Goal: Information Seeking & Learning: Learn about a topic

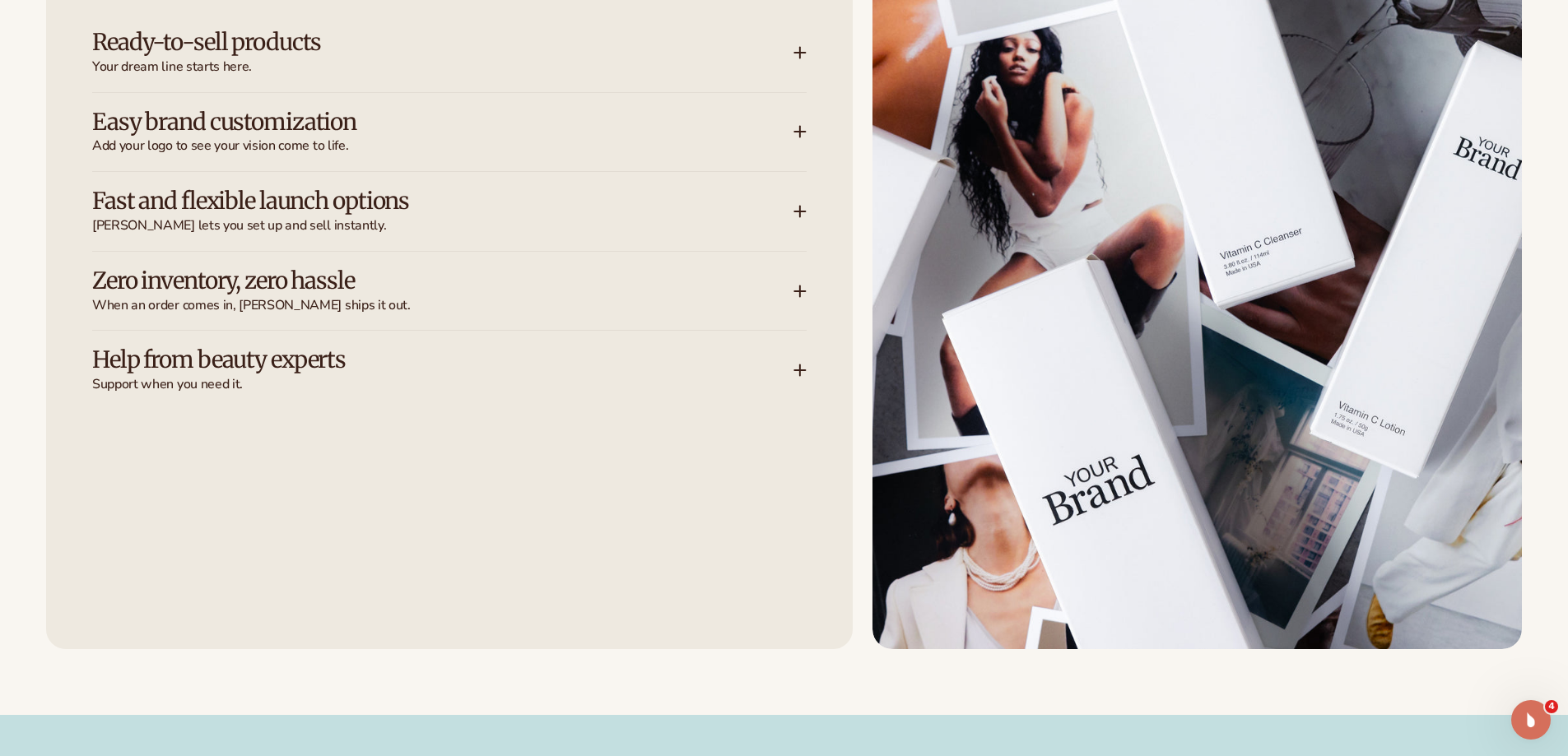
scroll to position [2386, 0]
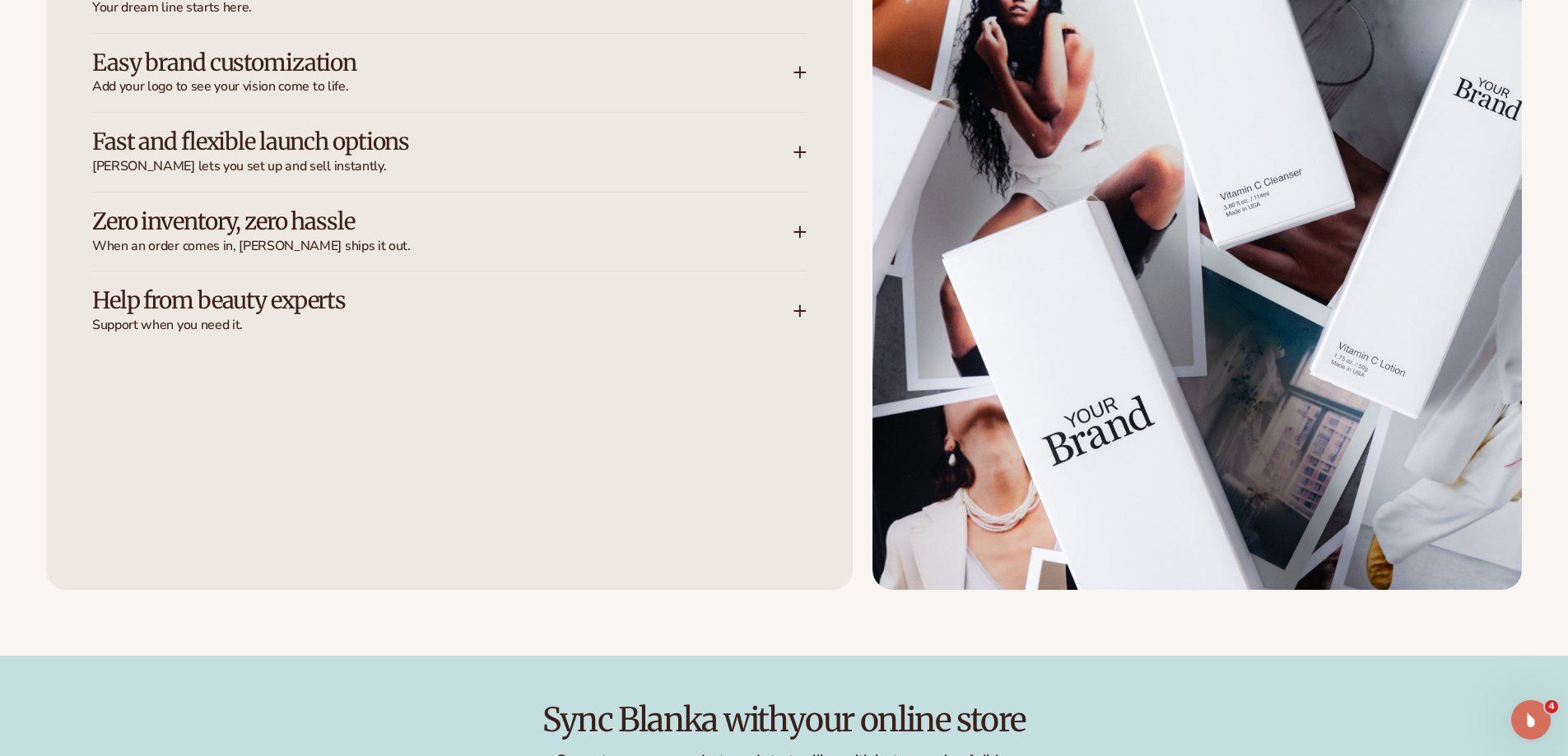
click at [350, 219] on h3 "Zero inventory, zero hassle" at bounding box center [418, 222] width 652 height 26
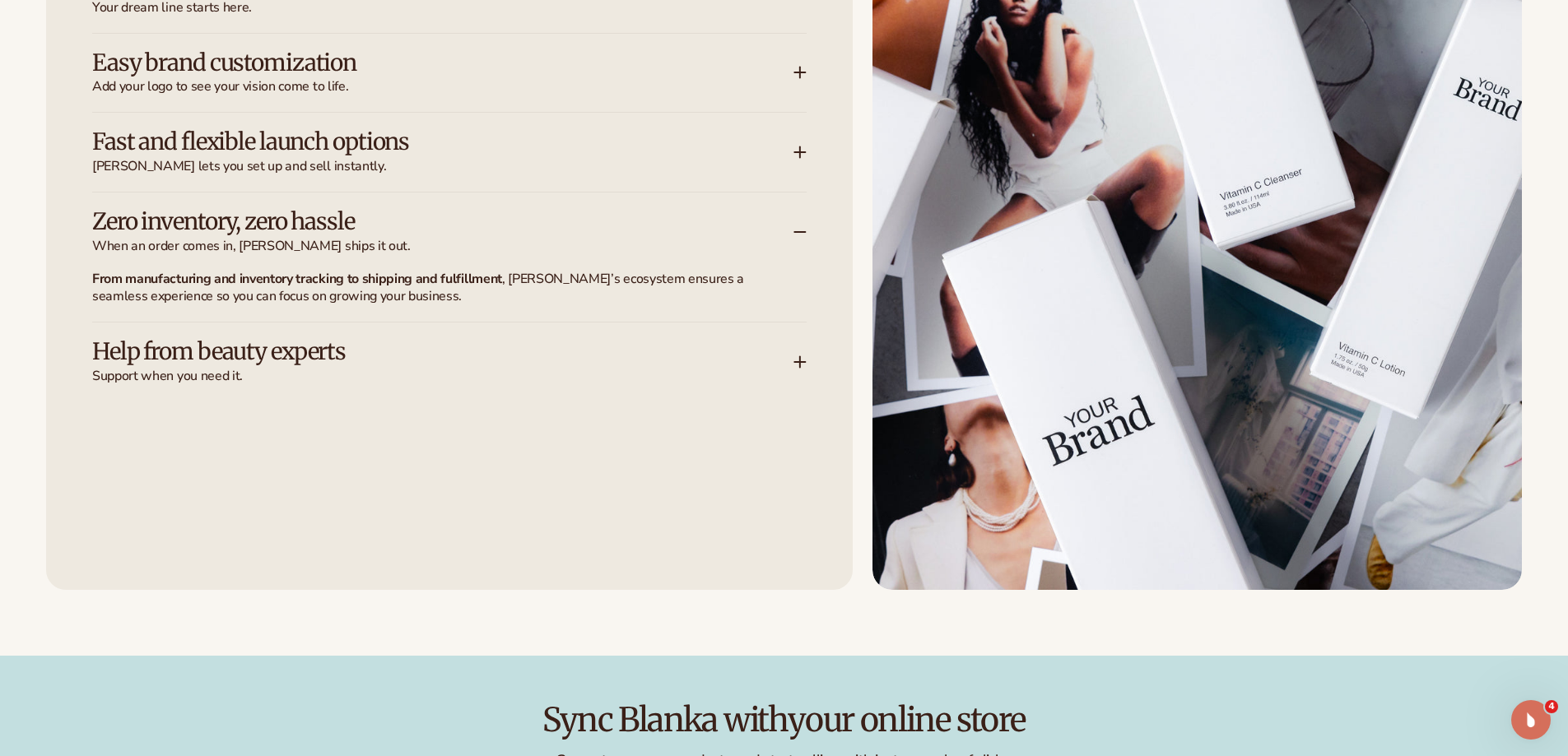
click at [350, 219] on h3 "Zero inventory, zero hassle" at bounding box center [418, 222] width 652 height 26
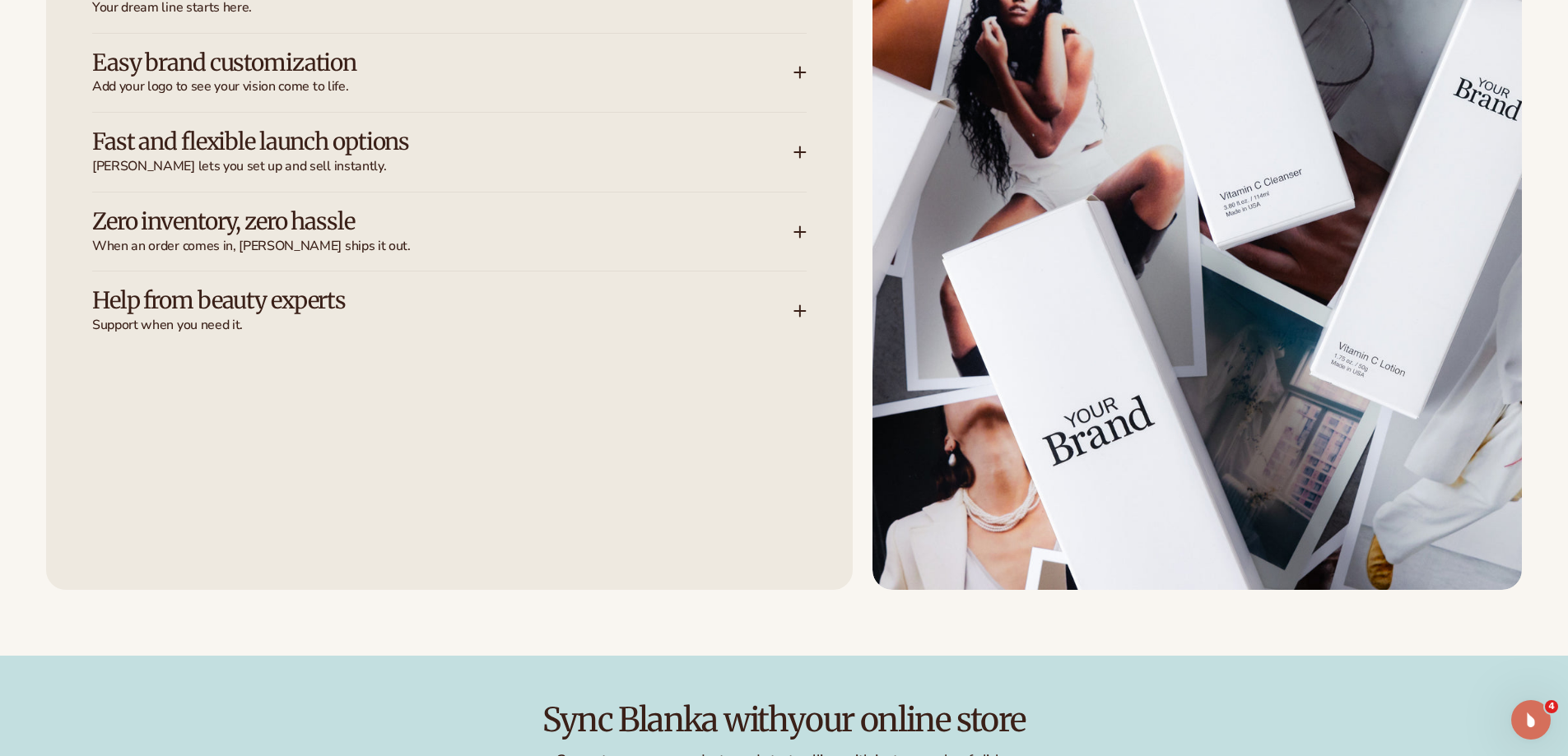
click at [322, 297] on h3 "Help from beauty experts" at bounding box center [418, 301] width 652 height 26
click at [325, 238] on span "When an order comes in, Blanka ships it out." at bounding box center [442, 246] width 701 height 17
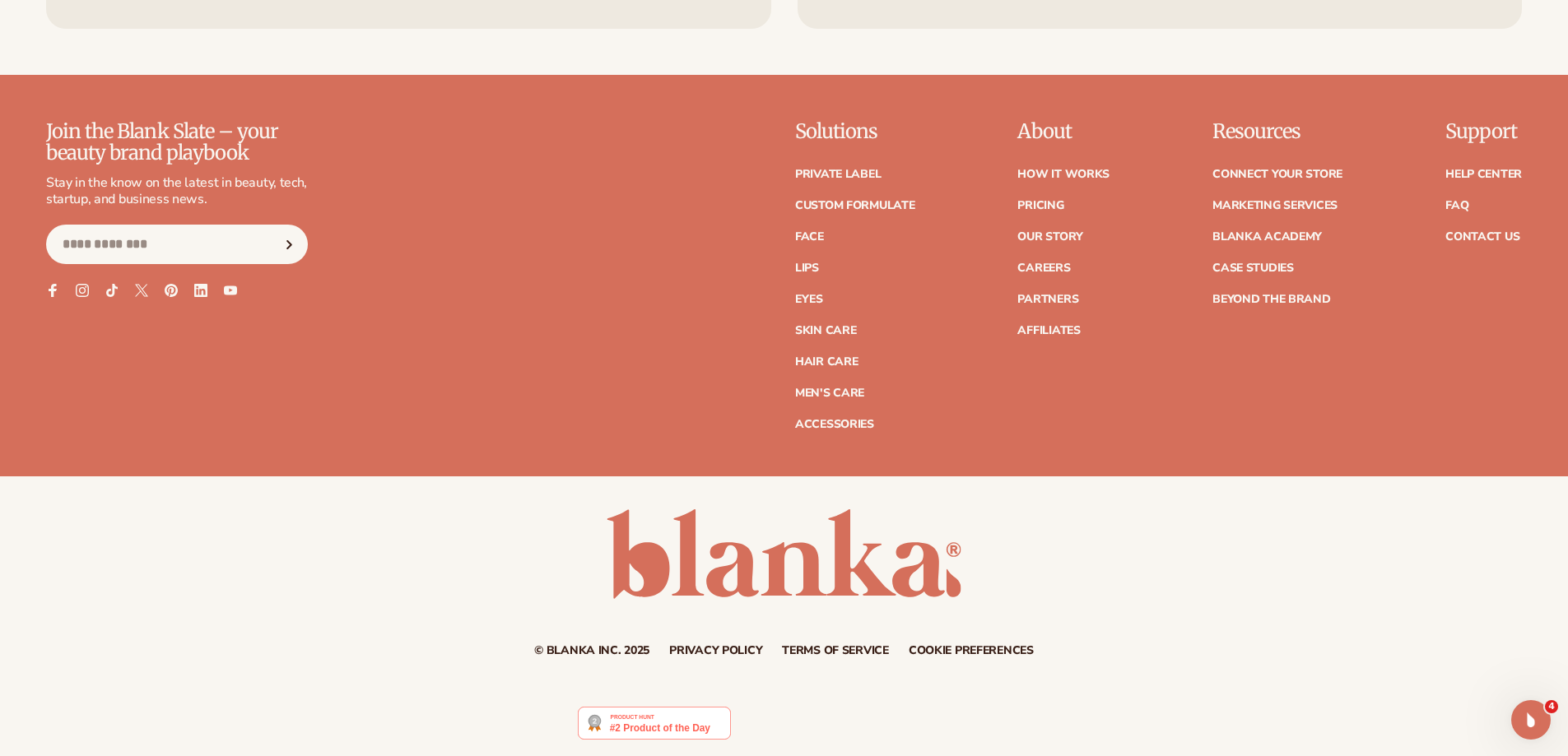
scroll to position [7517, 0]
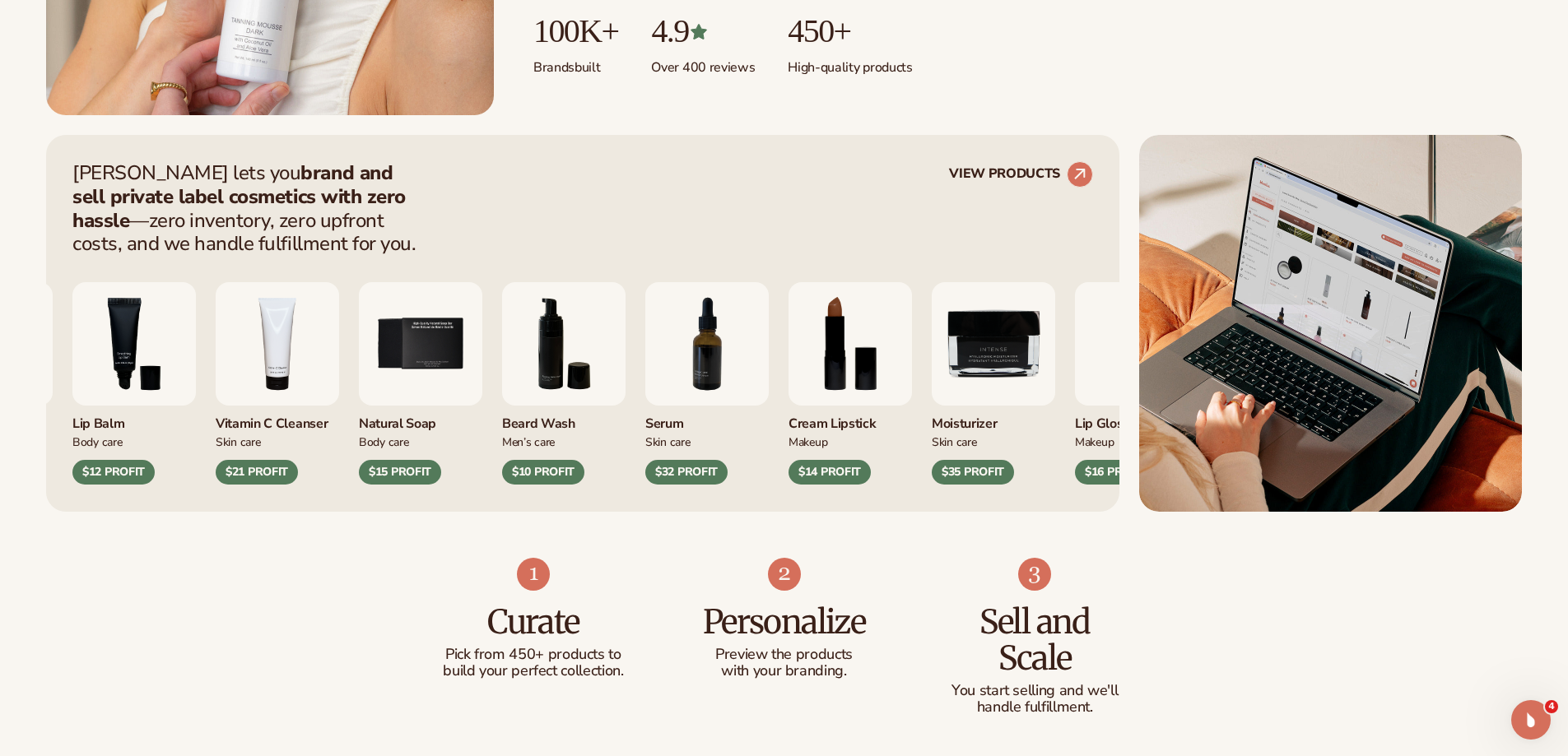
scroll to position [658, 0]
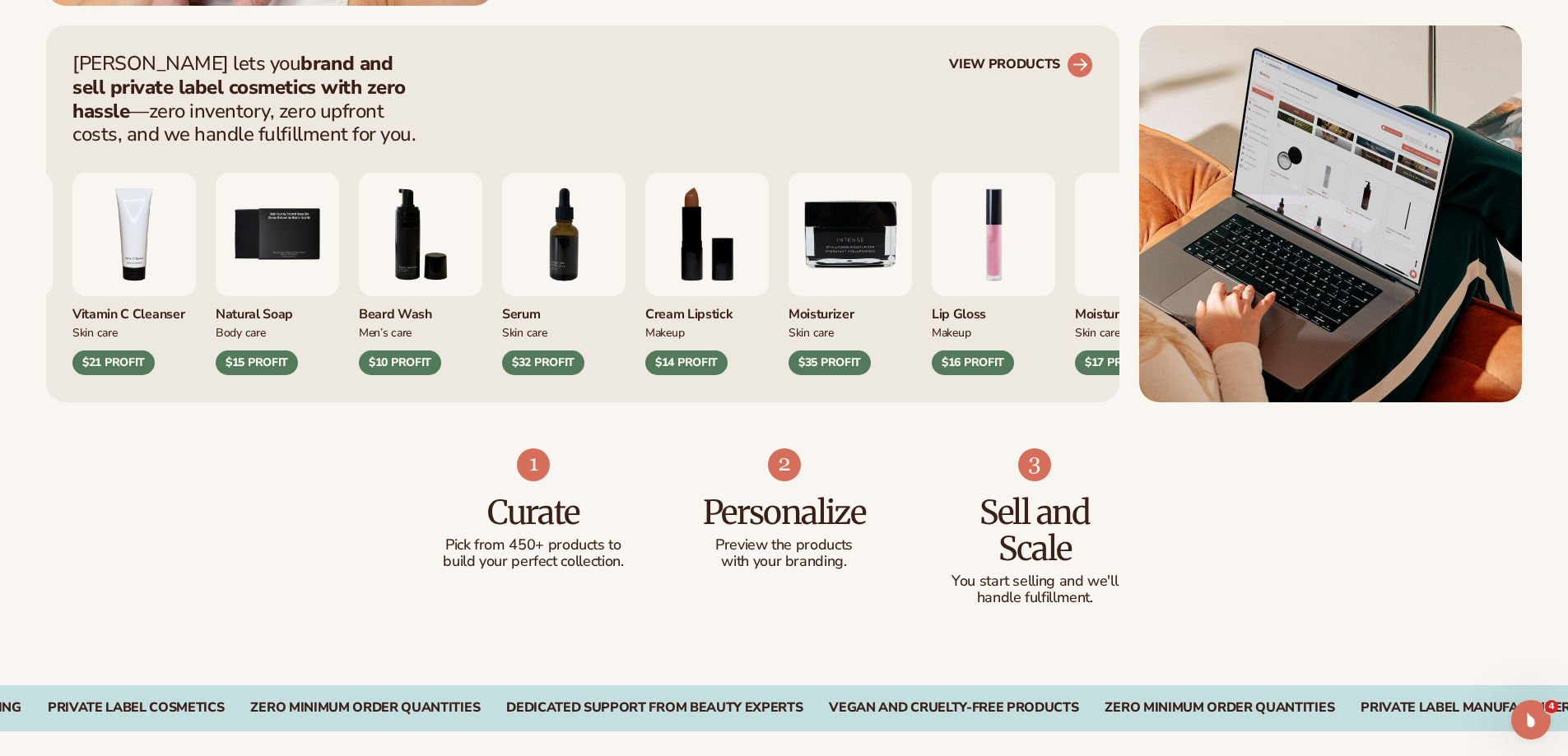
click at [1060, 64] on link "VIEW PRODUCTS" at bounding box center [1021, 64] width 144 height 27
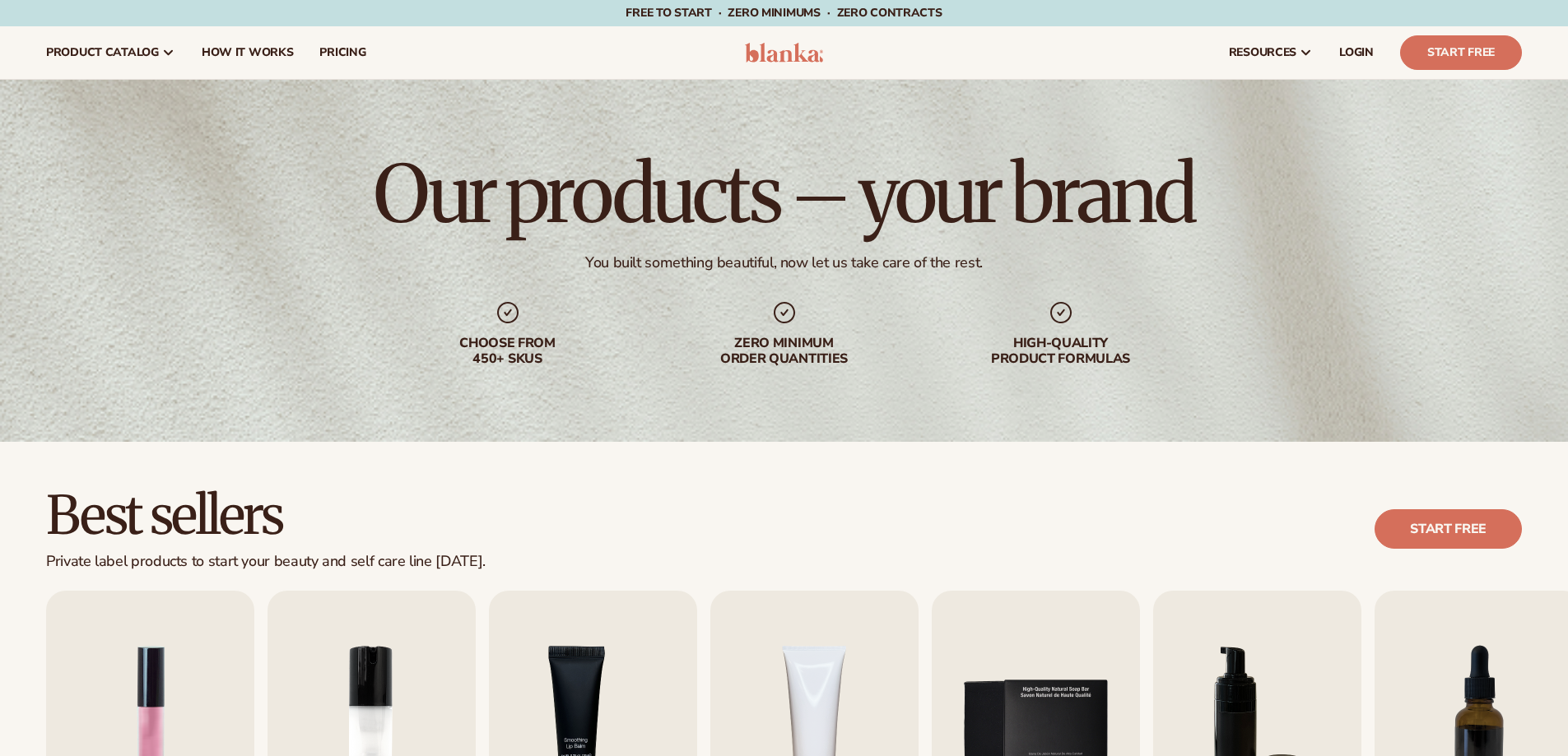
scroll to position [494, 0]
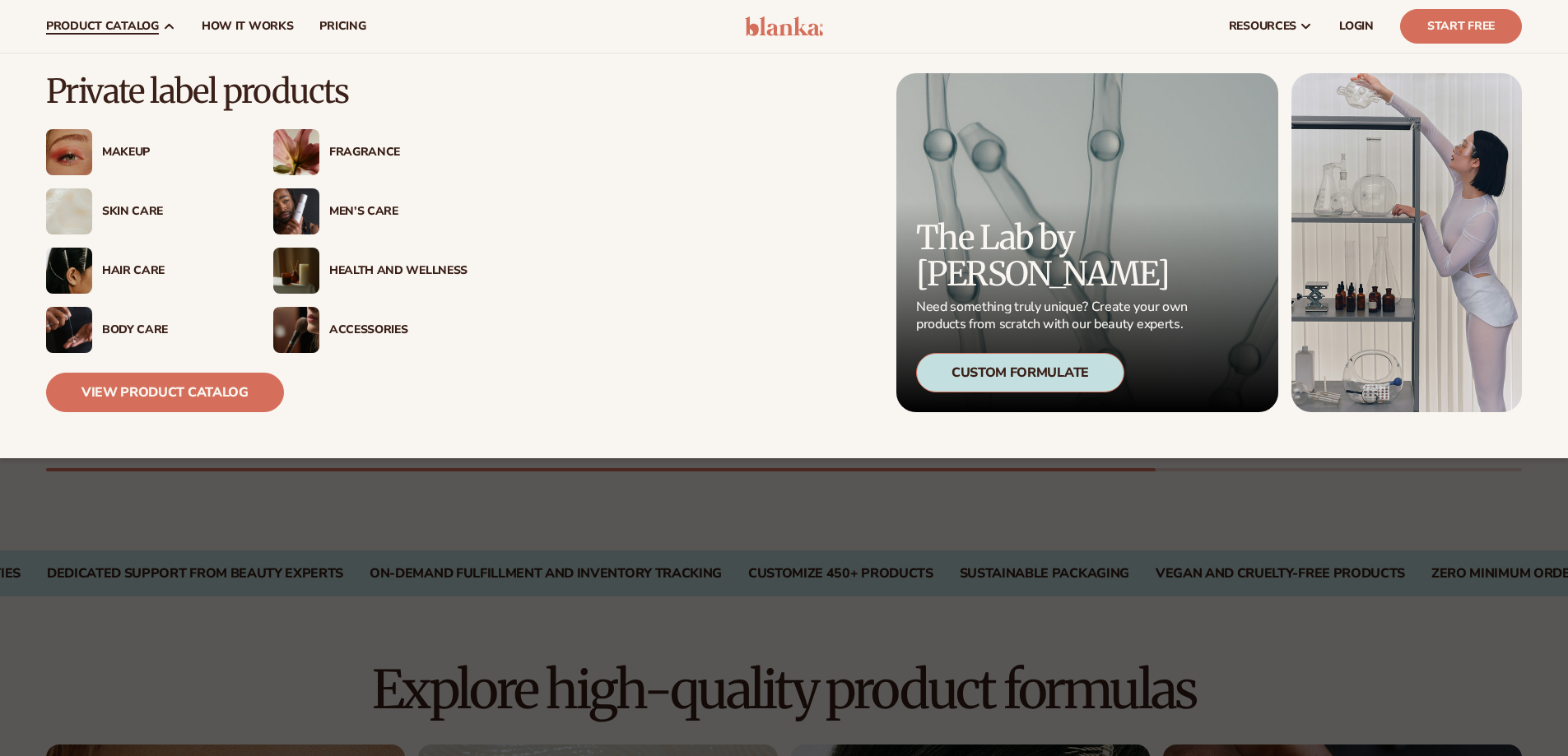
click at [117, 138] on div "Makeup" at bounding box center [143, 152] width 194 height 46
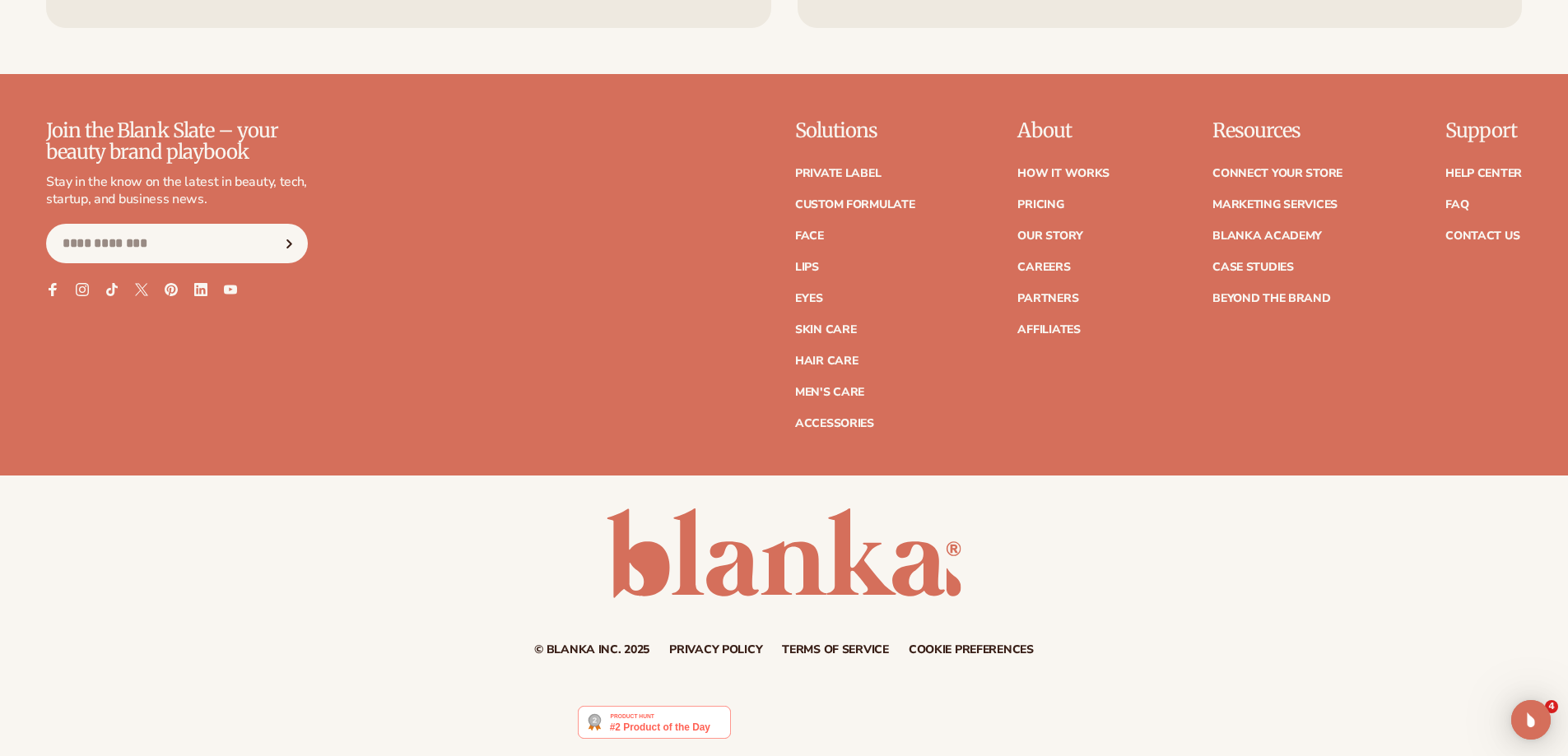
scroll to position [0, 0]
